Goal: Task Accomplishment & Management: Use online tool/utility

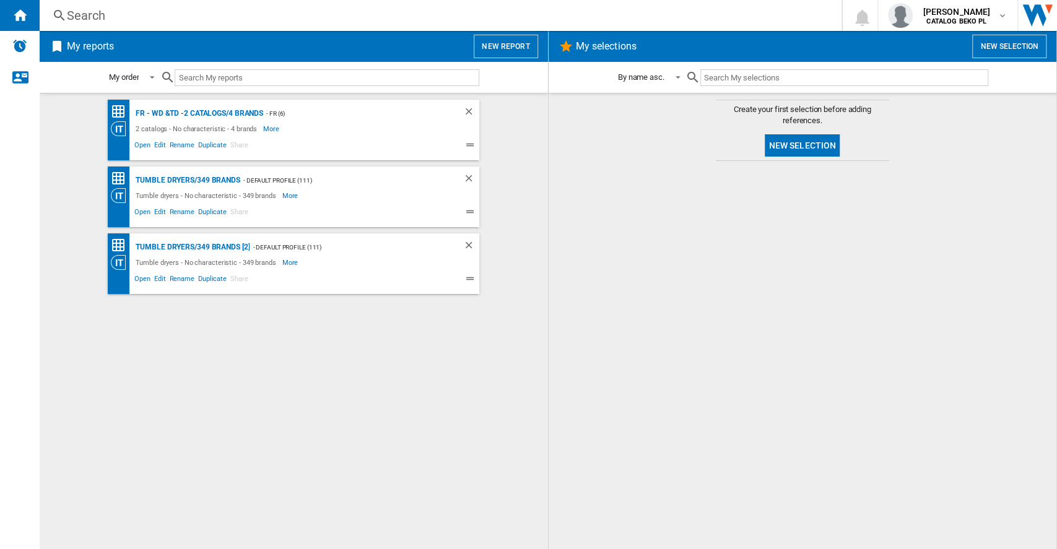
click at [499, 45] on button "New report" at bounding box center [506, 47] width 64 height 24
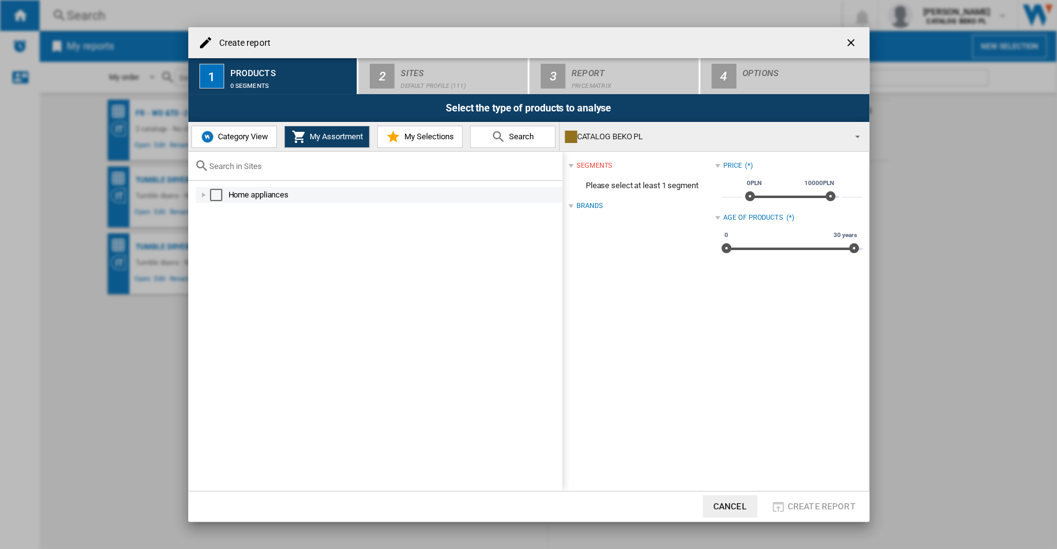
click at [196, 198] on div "Home appliances" at bounding box center [379, 195] width 366 height 16
click at [199, 197] on div at bounding box center [203, 195] width 12 height 12
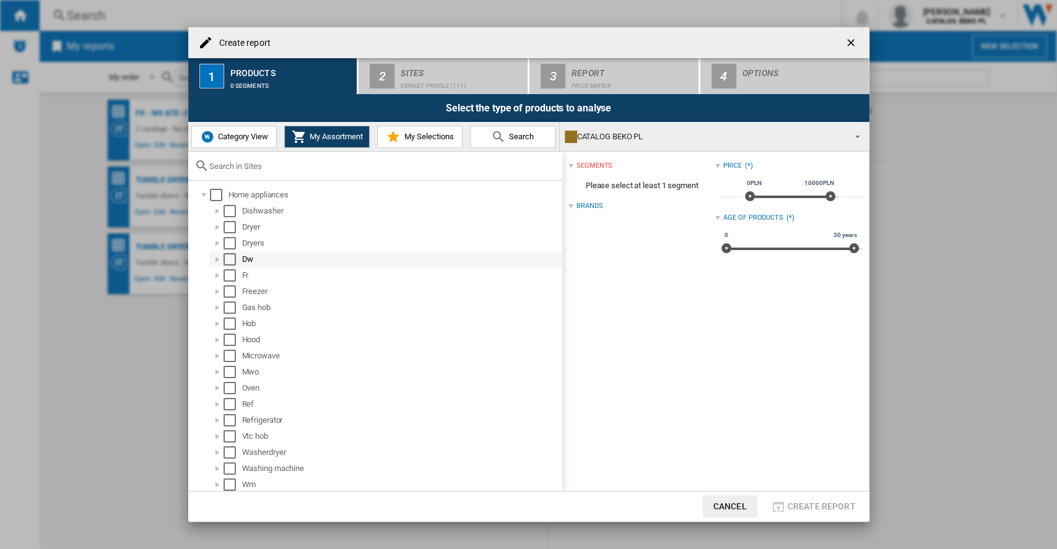
scroll to position [2, 0]
click at [253, 144] on button "Category View" at bounding box center [233, 137] width 85 height 22
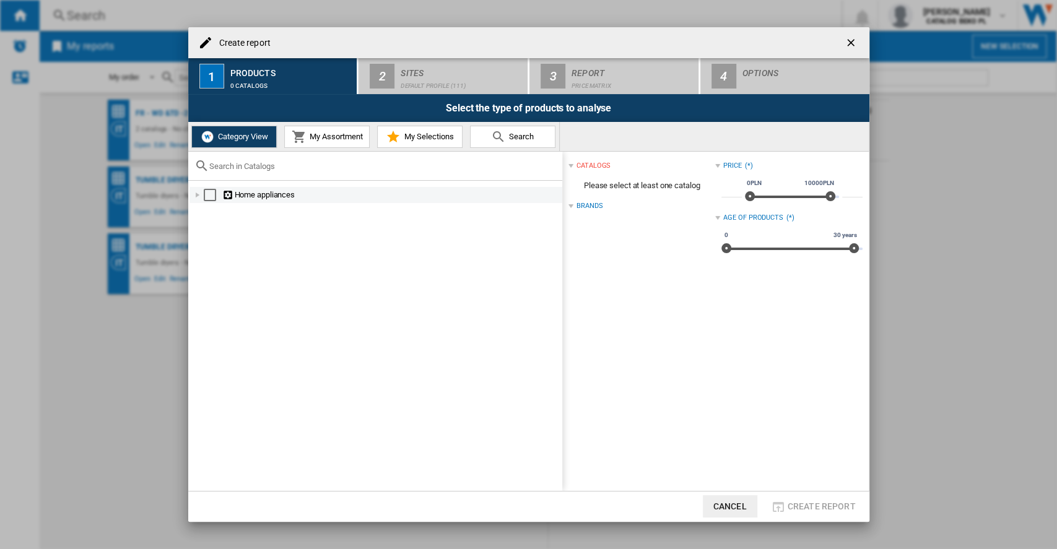
click at [193, 199] on div at bounding box center [197, 195] width 12 height 12
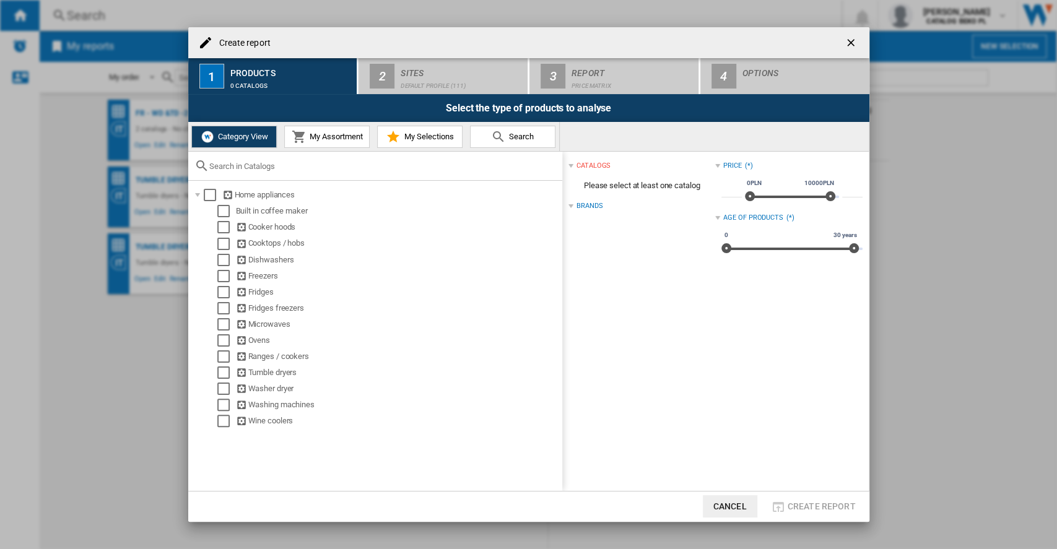
click at [317, 128] on button "My Assortment" at bounding box center [326, 137] width 85 height 22
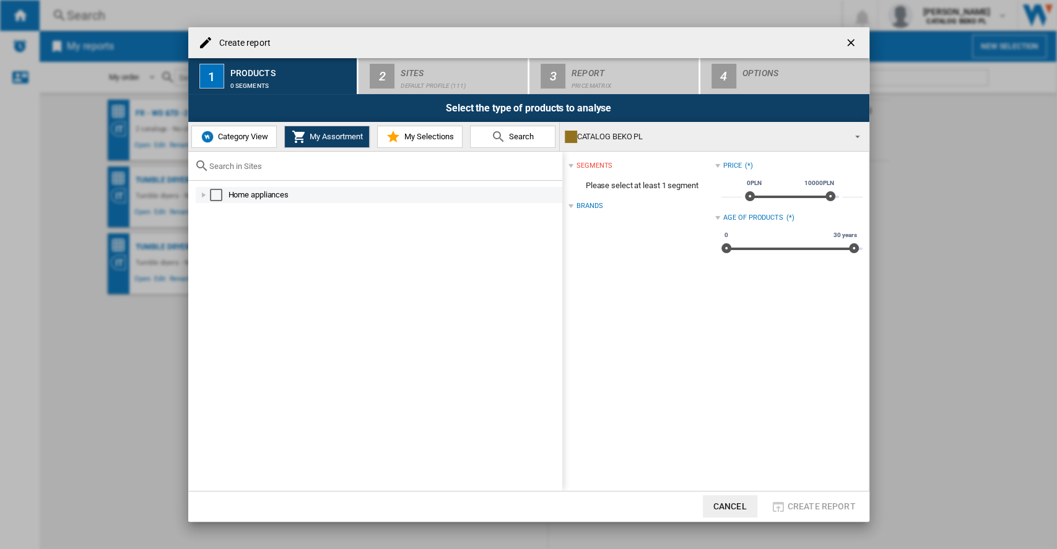
click at [197, 192] on div at bounding box center [203, 195] width 12 height 12
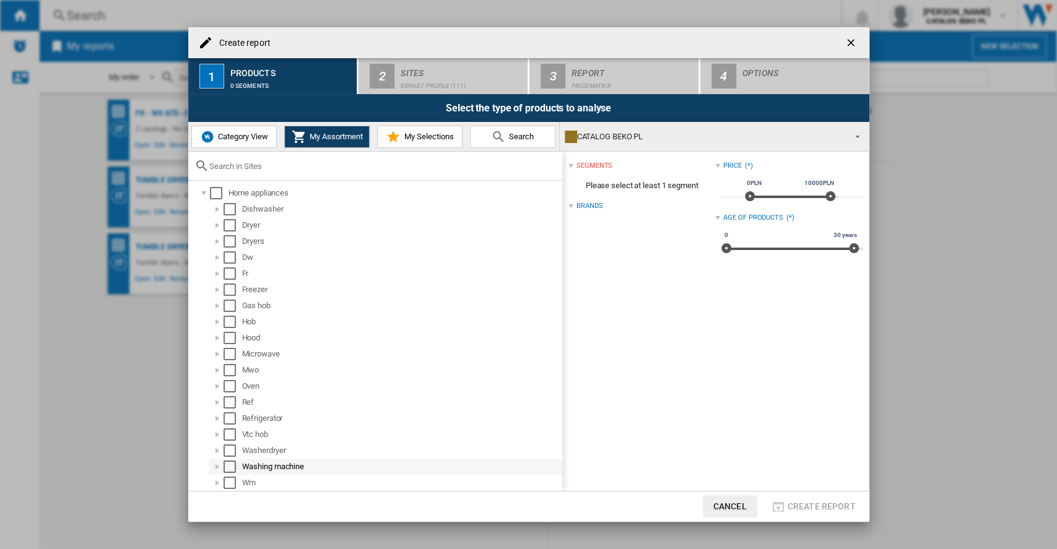
click at [229, 467] on div "Select" at bounding box center [229, 467] width 12 height 12
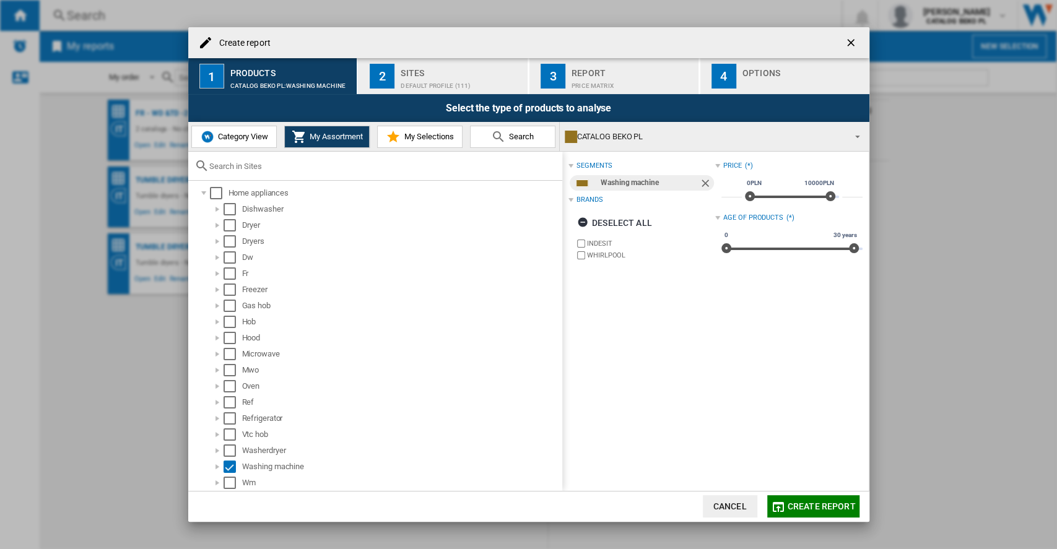
click at [256, 142] on button "Category View" at bounding box center [233, 137] width 85 height 22
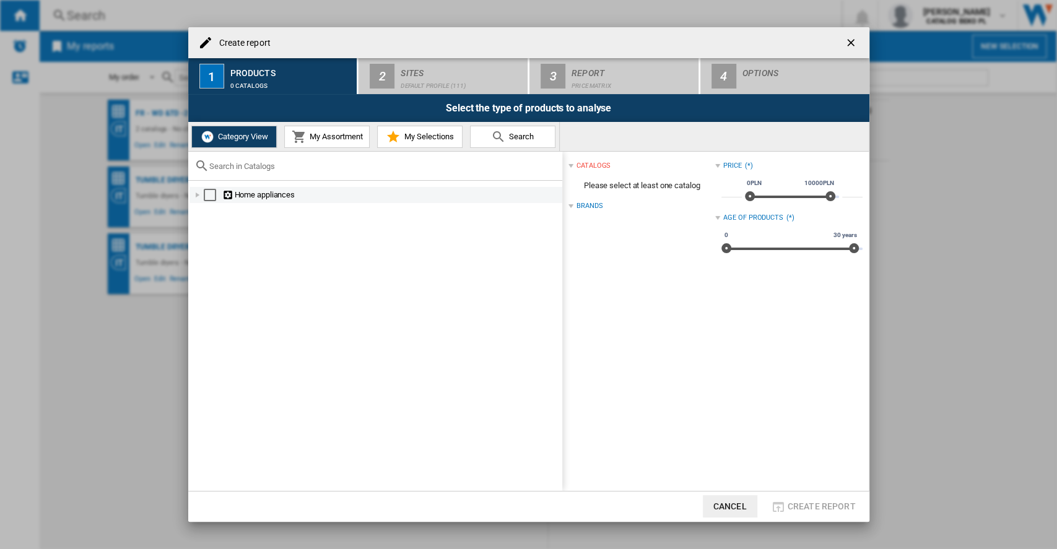
click at [199, 197] on div at bounding box center [197, 195] width 12 height 12
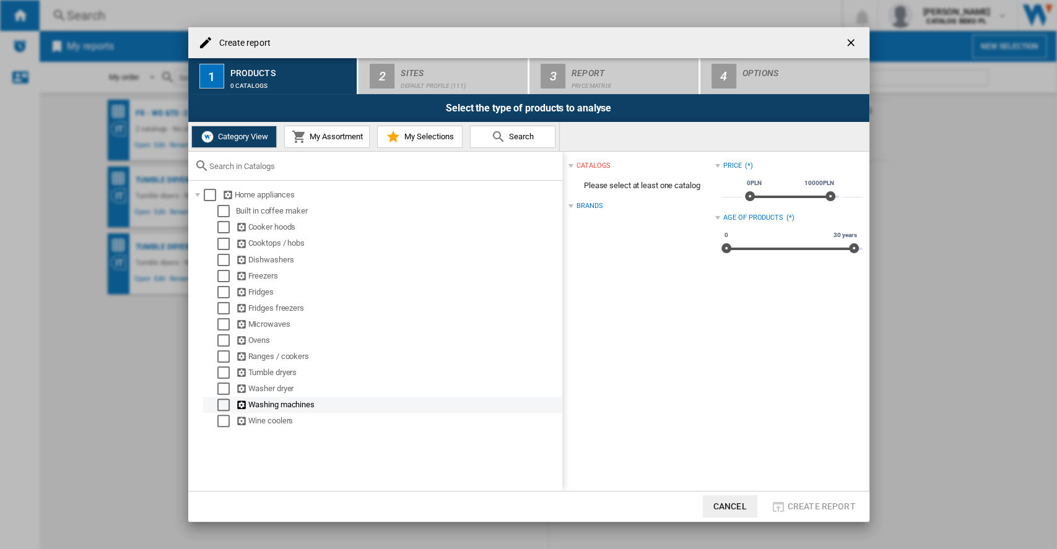
click at [225, 409] on div "Select" at bounding box center [223, 405] width 12 height 12
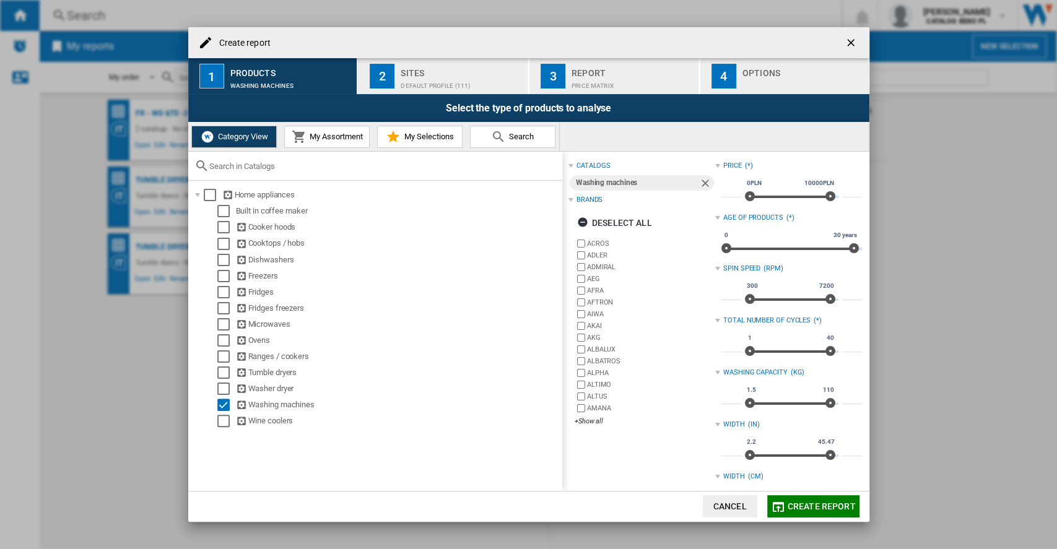
click at [477, 82] on div "Default profile (111)" at bounding box center [462, 82] width 122 height 13
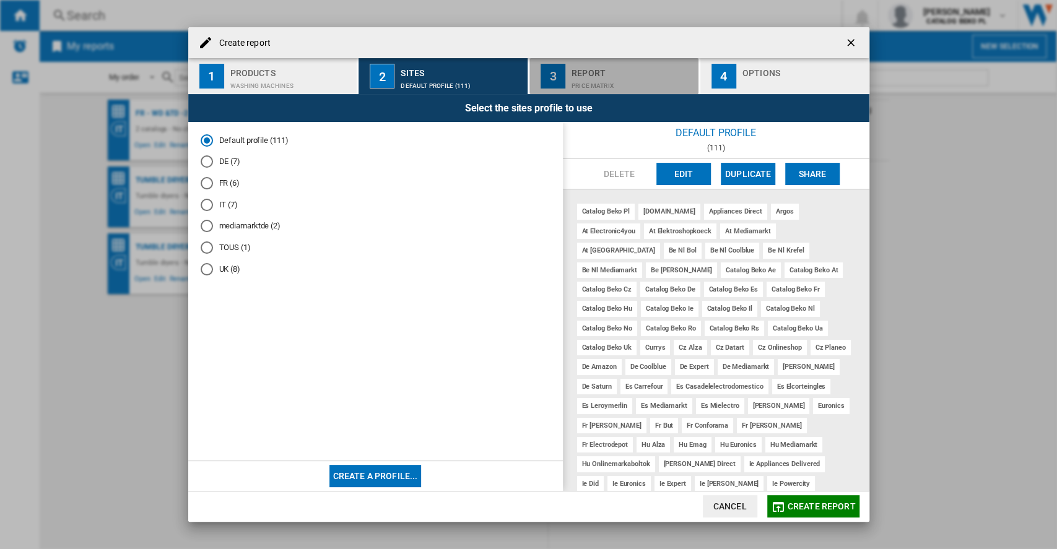
click at [574, 71] on div "Report" at bounding box center [632, 69] width 122 height 13
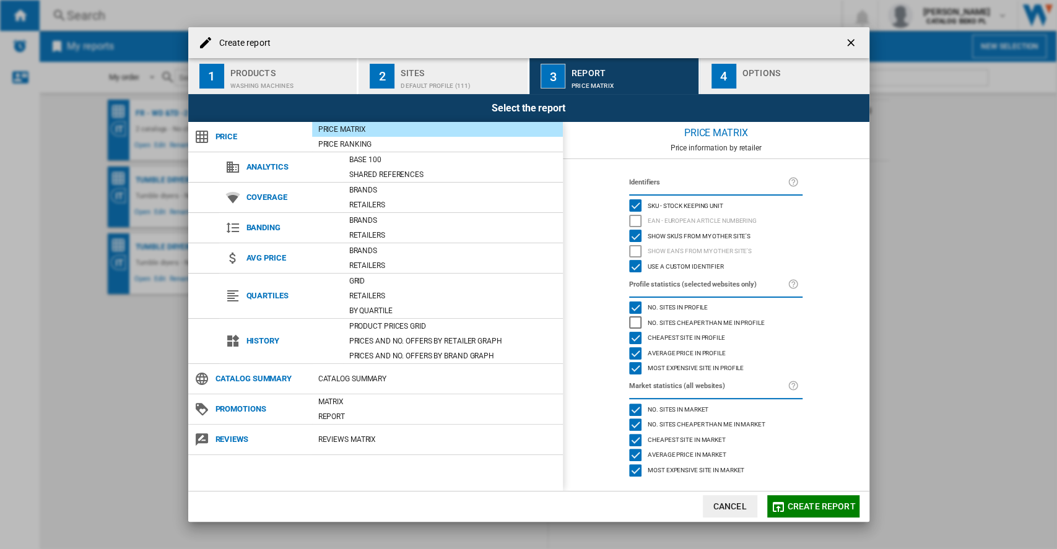
click at [737, 86] on button "4 Options" at bounding box center [784, 76] width 169 height 36
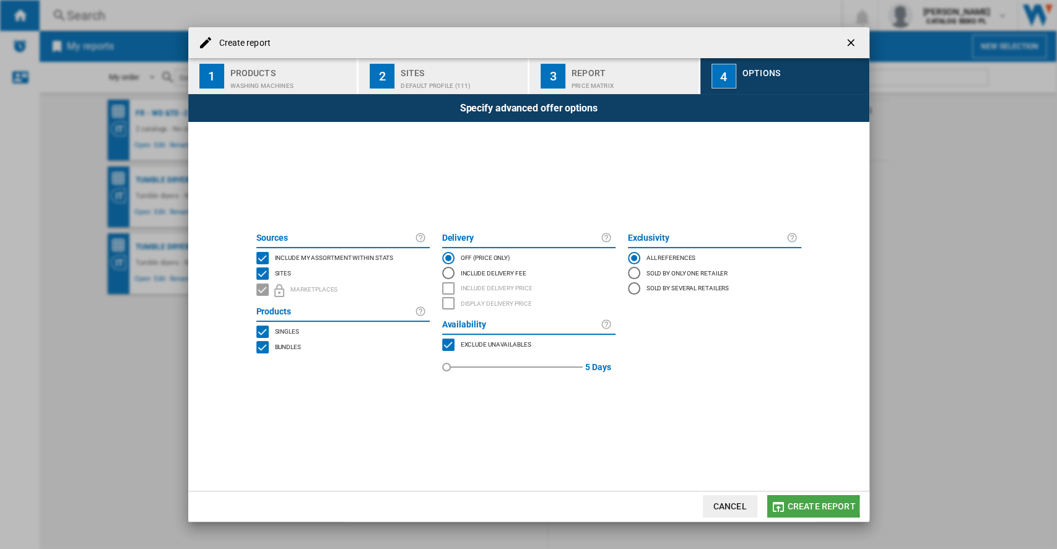
click at [799, 506] on span "Create report" at bounding box center [821, 506] width 68 height 10
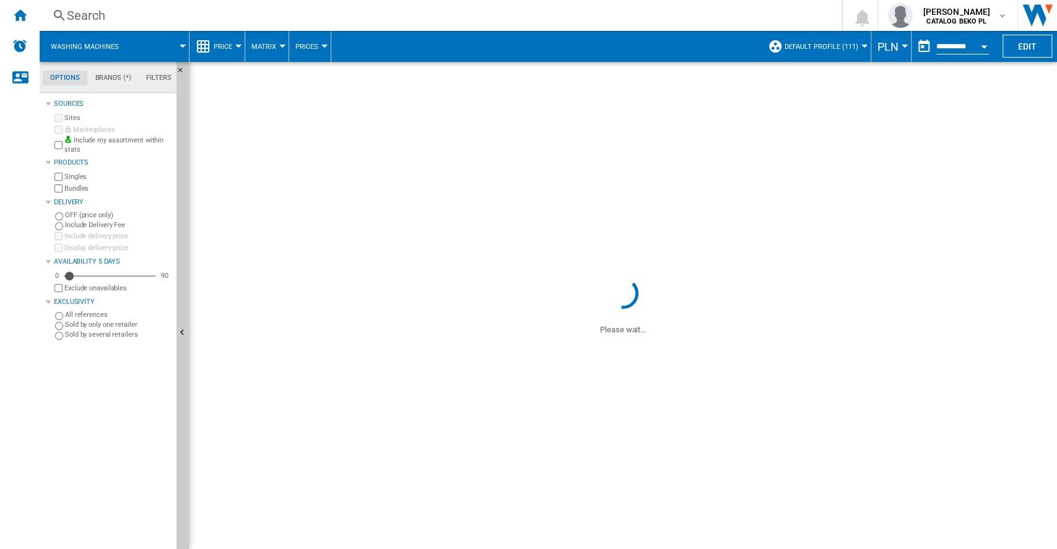
click at [883, 48] on span "PLN" at bounding box center [887, 46] width 21 height 13
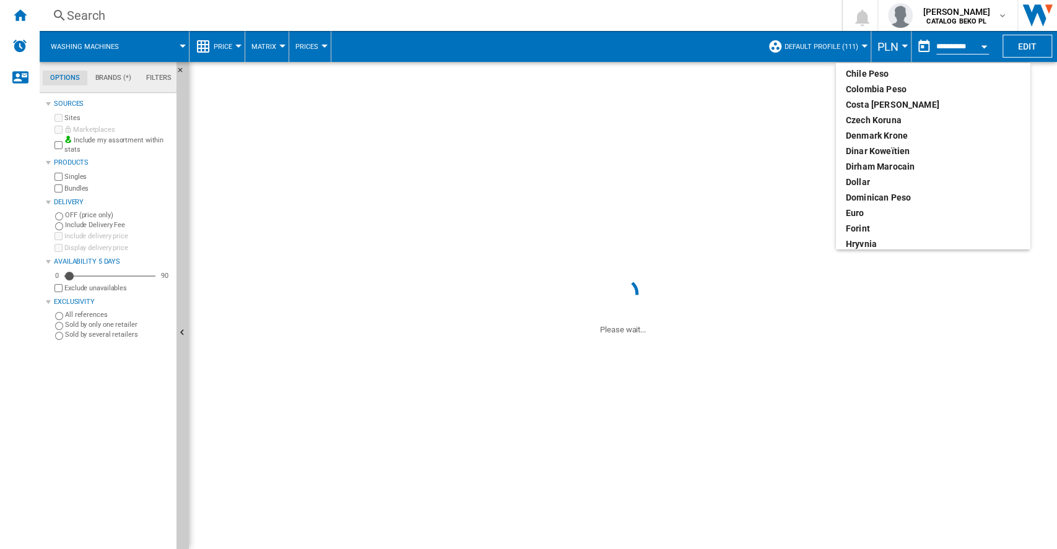
scroll to position [165, 0]
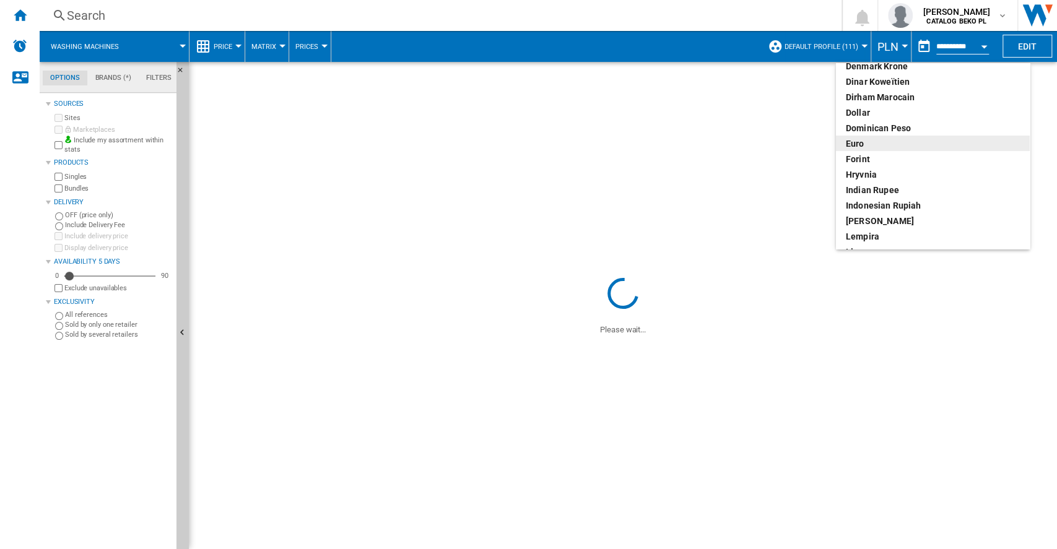
click at [864, 142] on div "euro" at bounding box center [933, 143] width 174 height 12
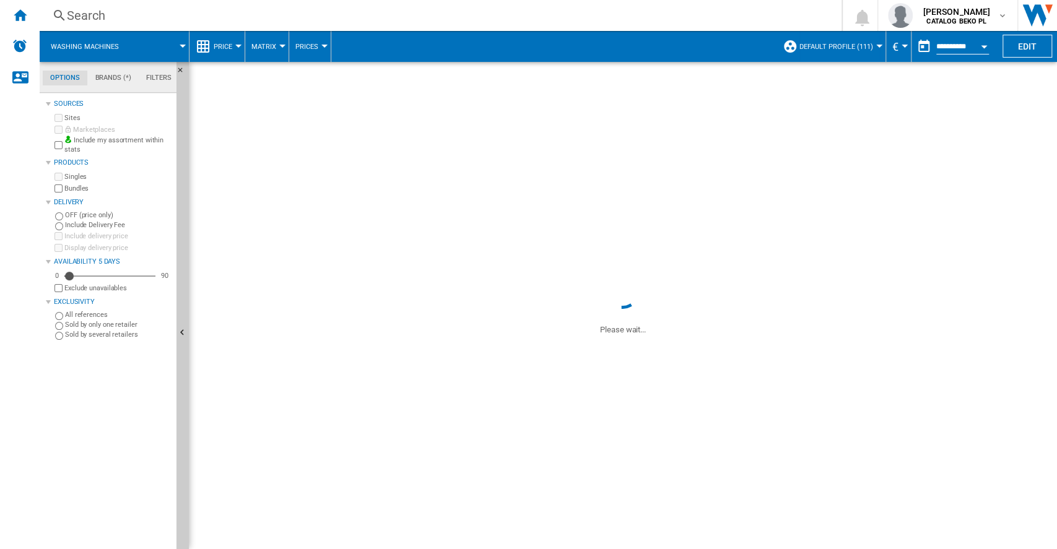
click at [15, 230] on wk-sidenav "NEW" at bounding box center [20, 274] width 40 height 549
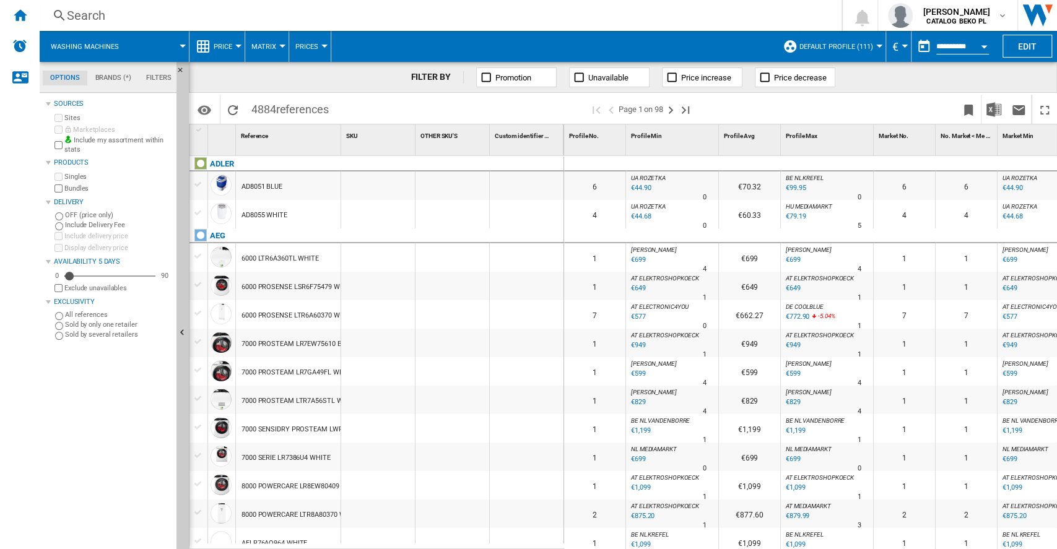
click at [978, 46] on button "Open calendar" at bounding box center [984, 44] width 22 height 22
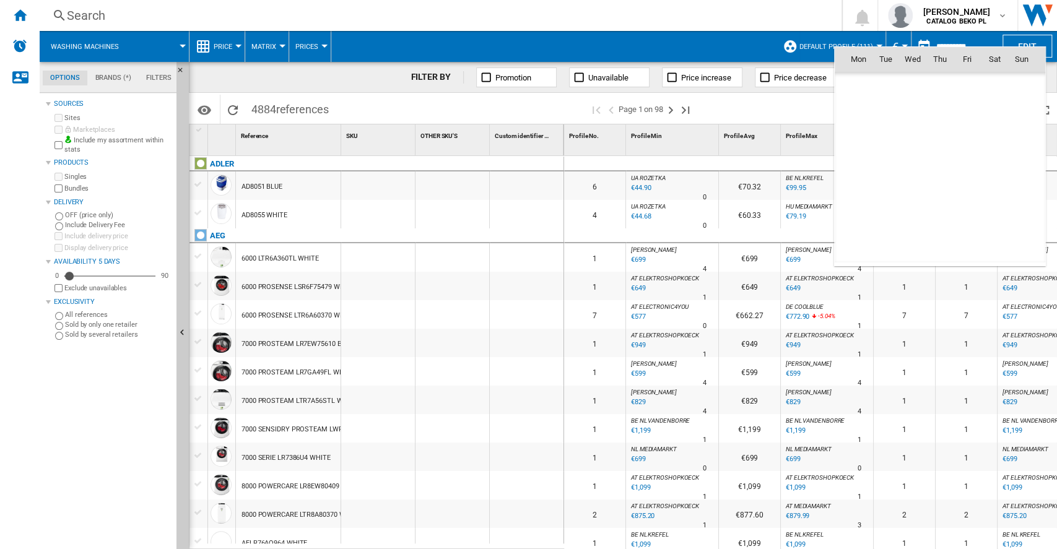
scroll to position [5906, 0]
click at [968, 92] on span "1" at bounding box center [967, 86] width 25 height 25
type input "**********"
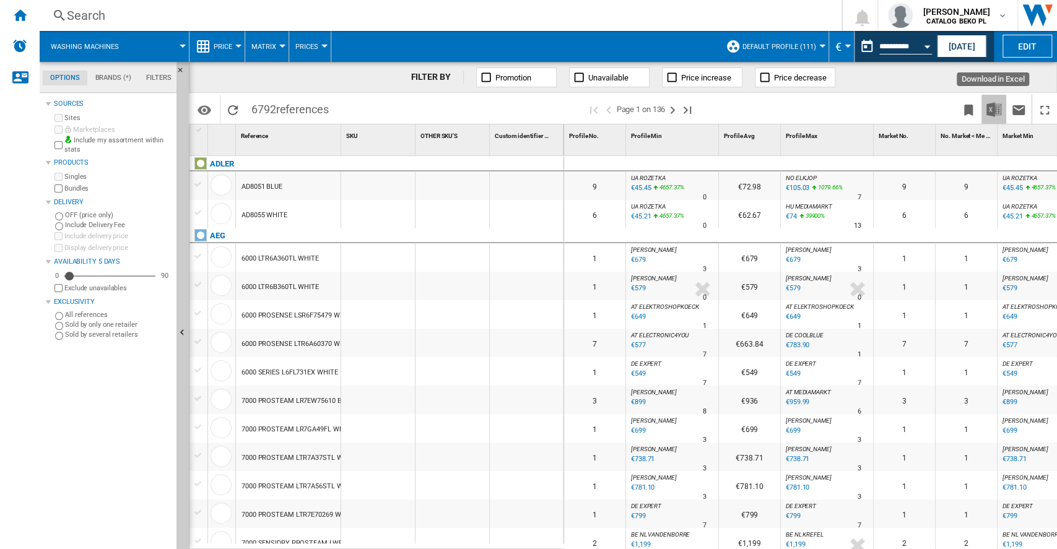
click at [986, 105] on img "Download in Excel" at bounding box center [993, 109] width 15 height 15
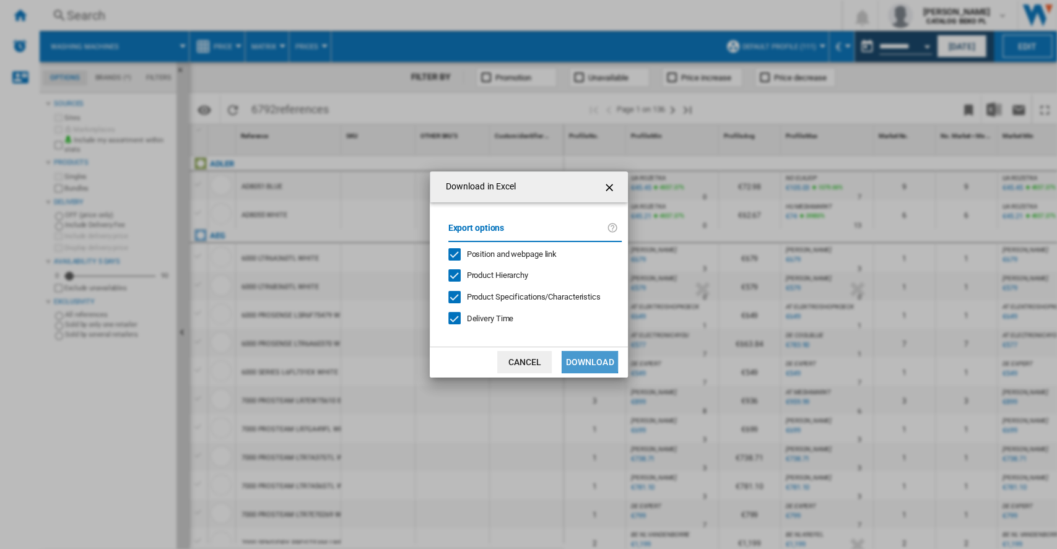
click at [579, 355] on button "Download" at bounding box center [590, 362] width 56 height 22
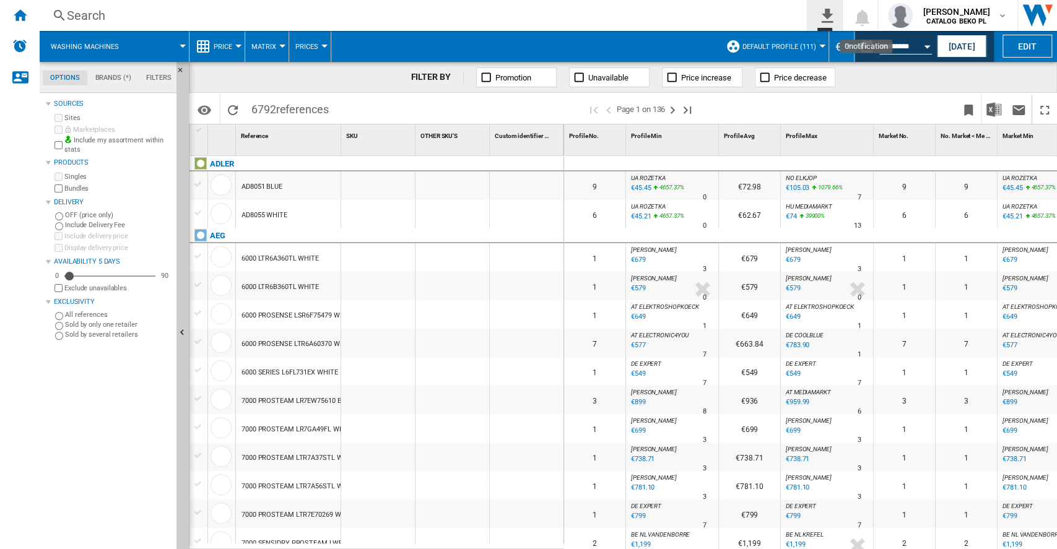
click at [842, 7] on button "0\a export" at bounding box center [824, 15] width 35 height 31
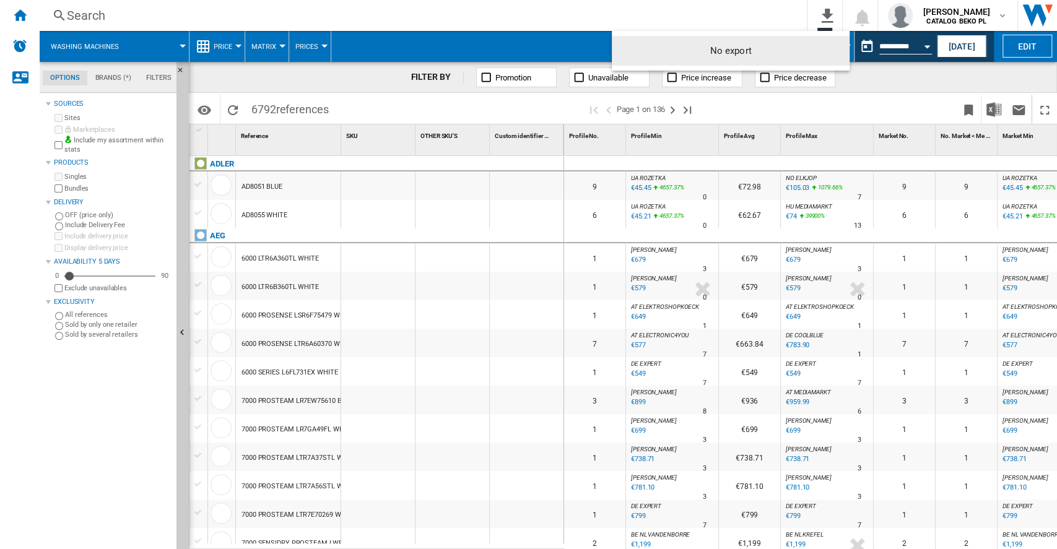
click at [843, 9] on md-backdrop at bounding box center [528, 274] width 1057 height 549
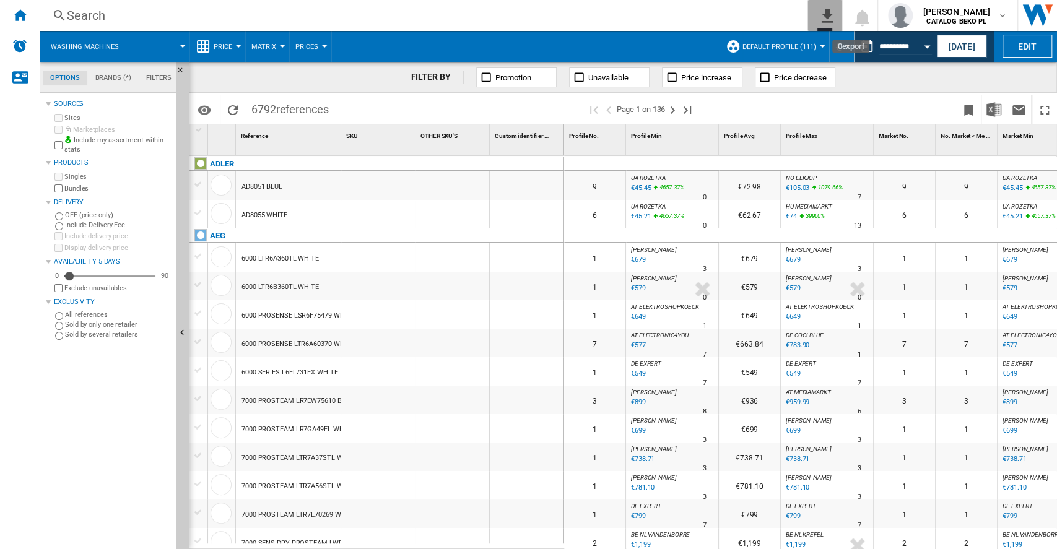
click at [841, 9] on button "0\a export" at bounding box center [824, 15] width 35 height 31
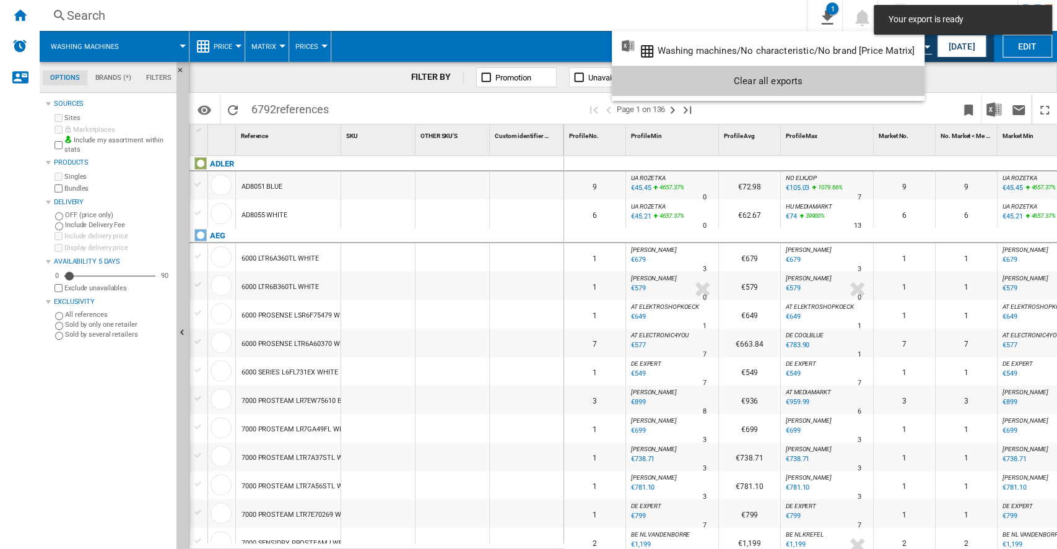
click at [841, 9] on md-backdrop at bounding box center [528, 274] width 1057 height 549
